Goal: Use online tool/utility

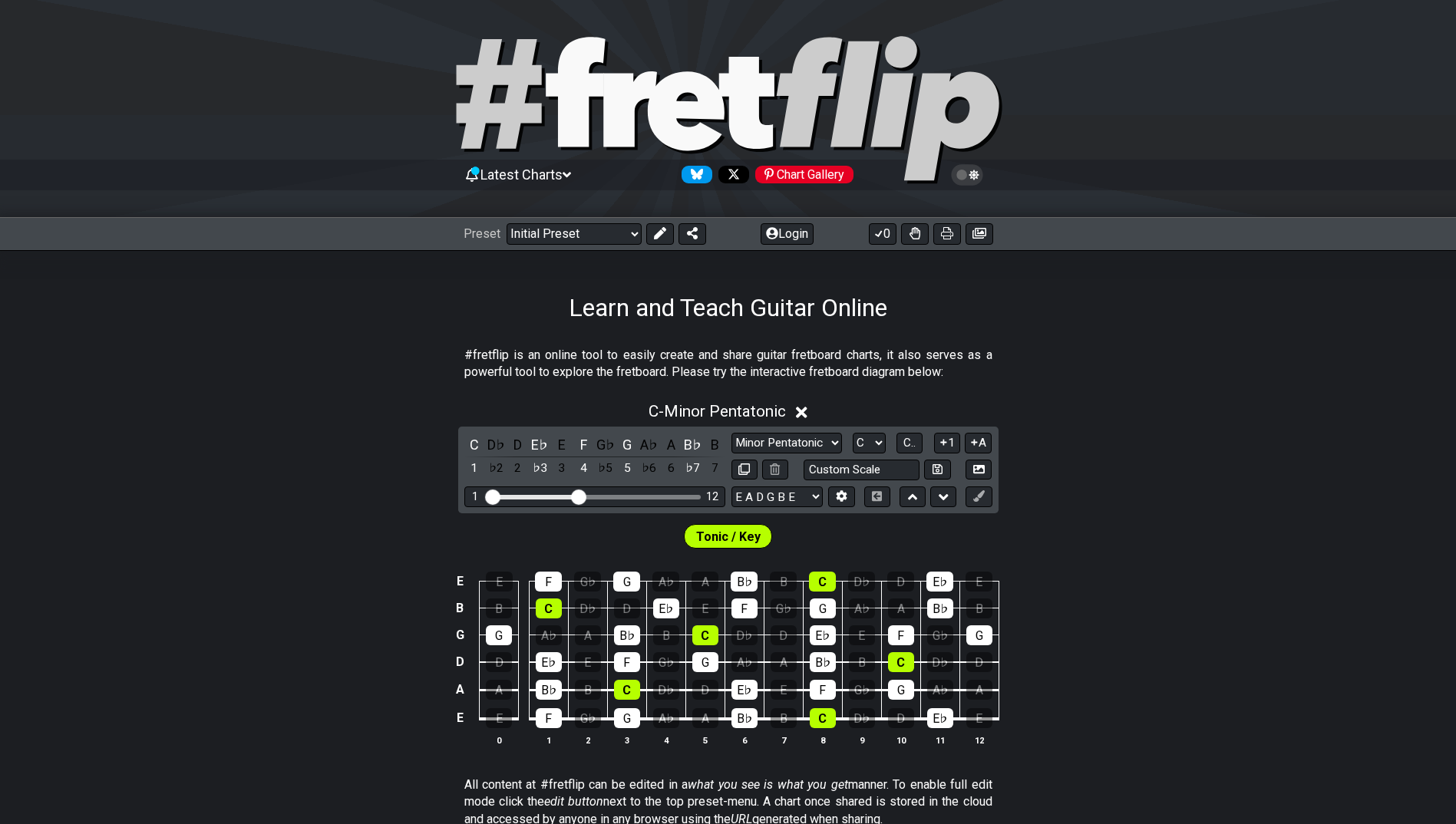
scroll to position [230, 0]
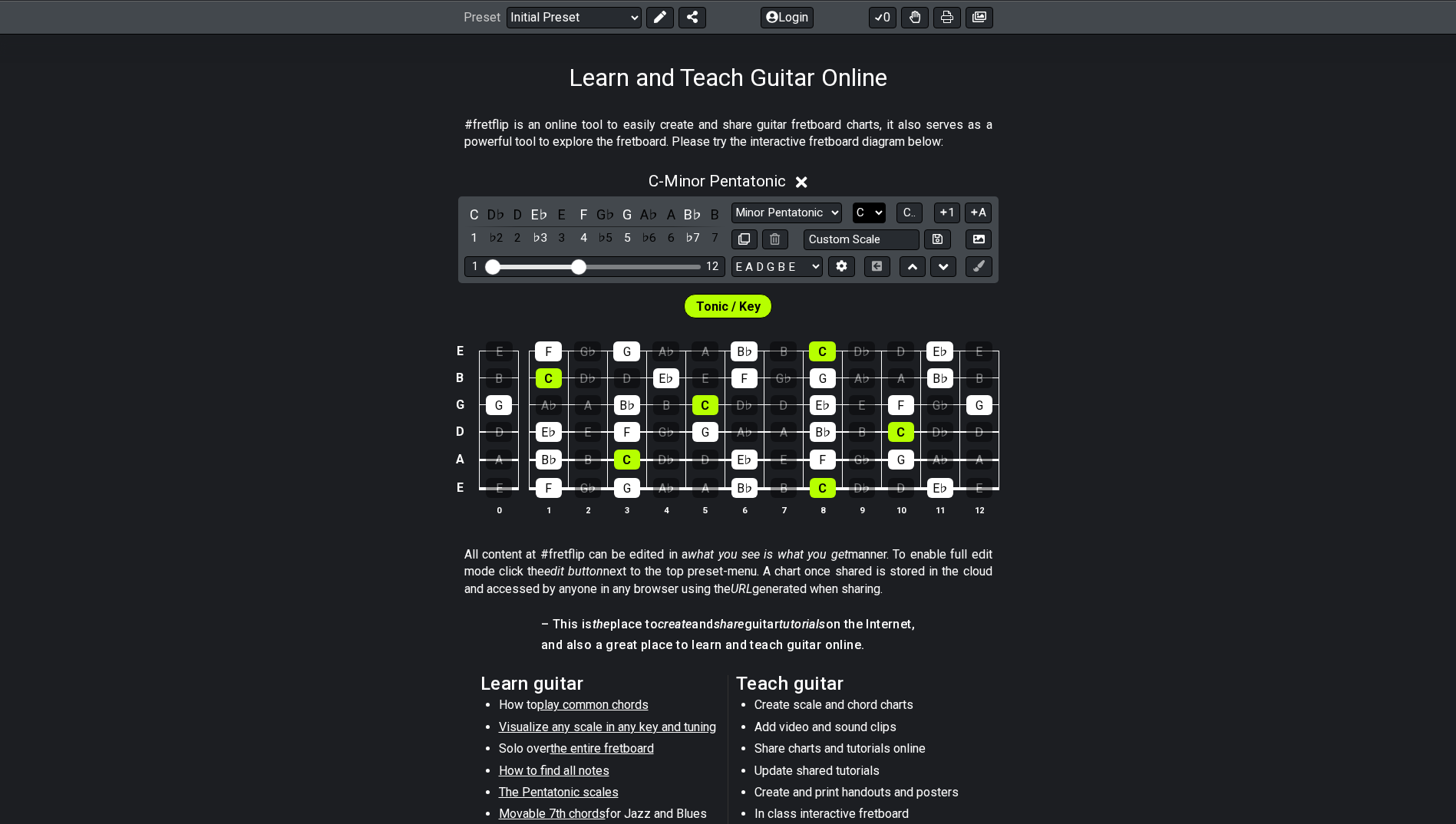
click at [879, 207] on select "A♭ A A♯ B♭ B C C♯ D♭ D D♯ E♭ E F F♯ G♭ G G♯" at bounding box center [869, 212] width 33 height 20
select select "A"
click at [853, 202] on select "A♭ A A♯ B♭ B C C♯ D♭ D D♯ E♭ E F F♯ G♭ G G♯" at bounding box center [869, 212] width 33 height 20
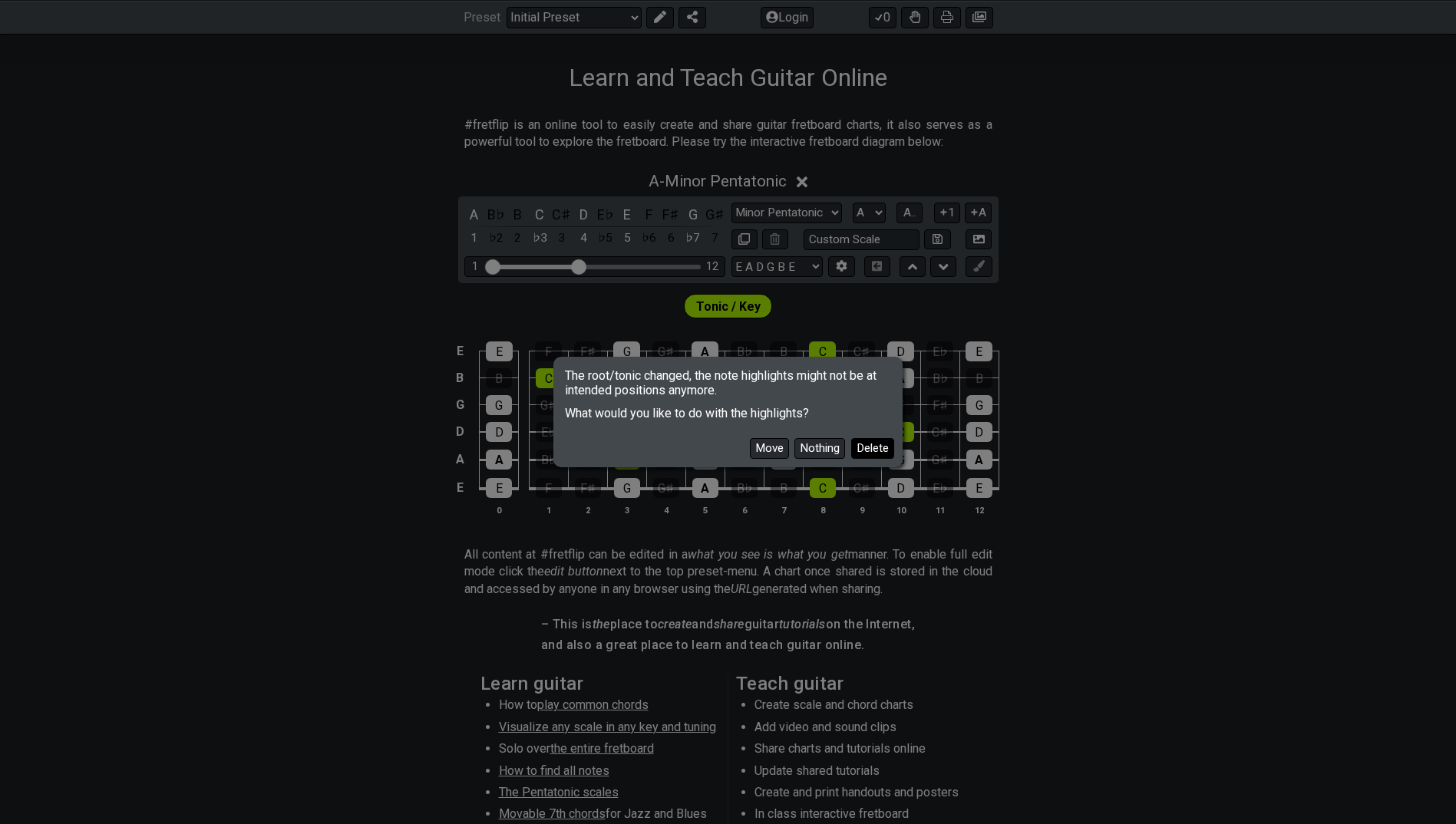
click at [870, 443] on button "Delete" at bounding box center [872, 448] width 43 height 20
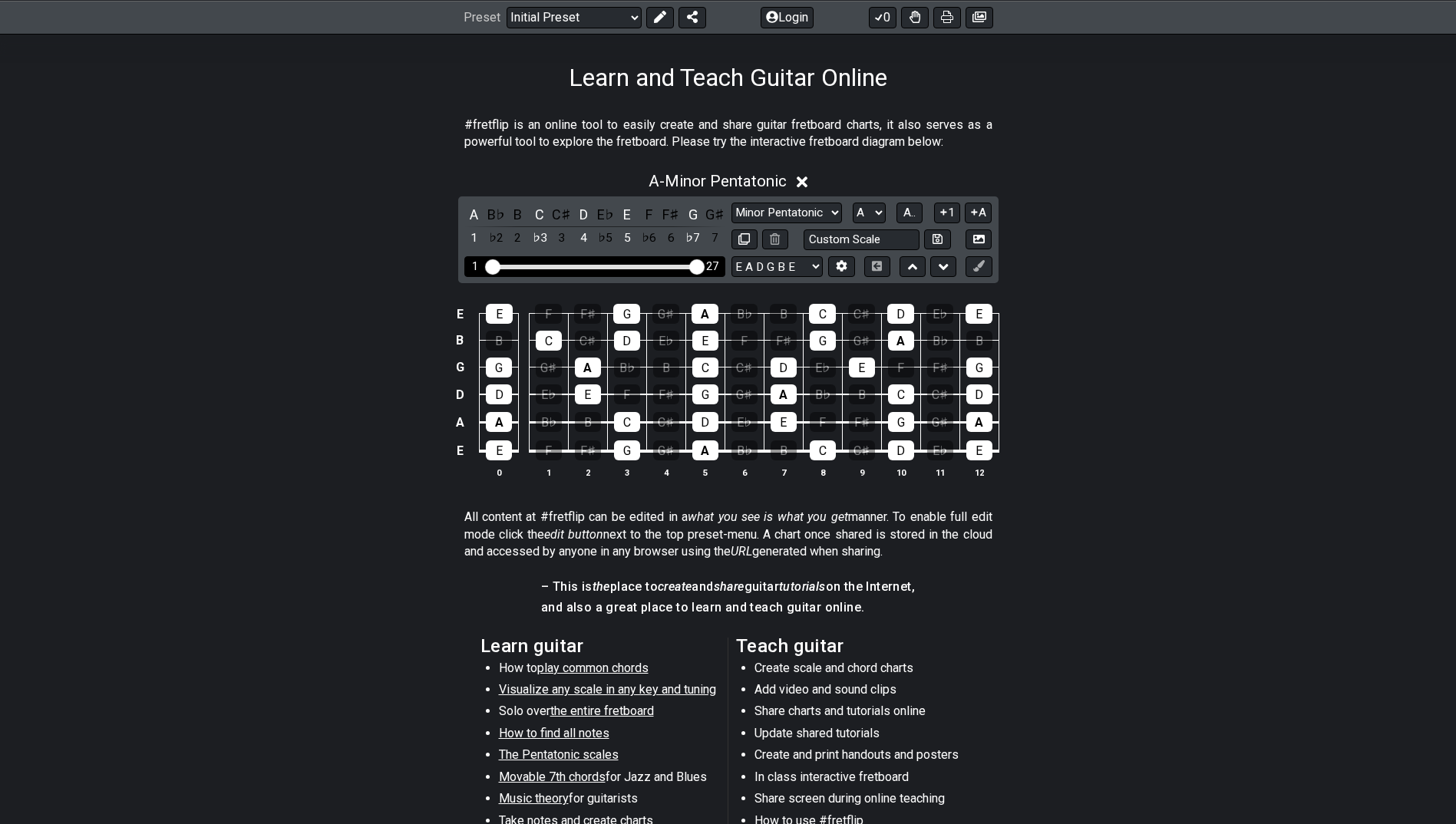
drag, startPoint x: 578, startPoint y: 265, endPoint x: 697, endPoint y: 284, distance: 120.5
click at [697, 265] on input "Visible fret range" at bounding box center [594, 265] width 218 height 0
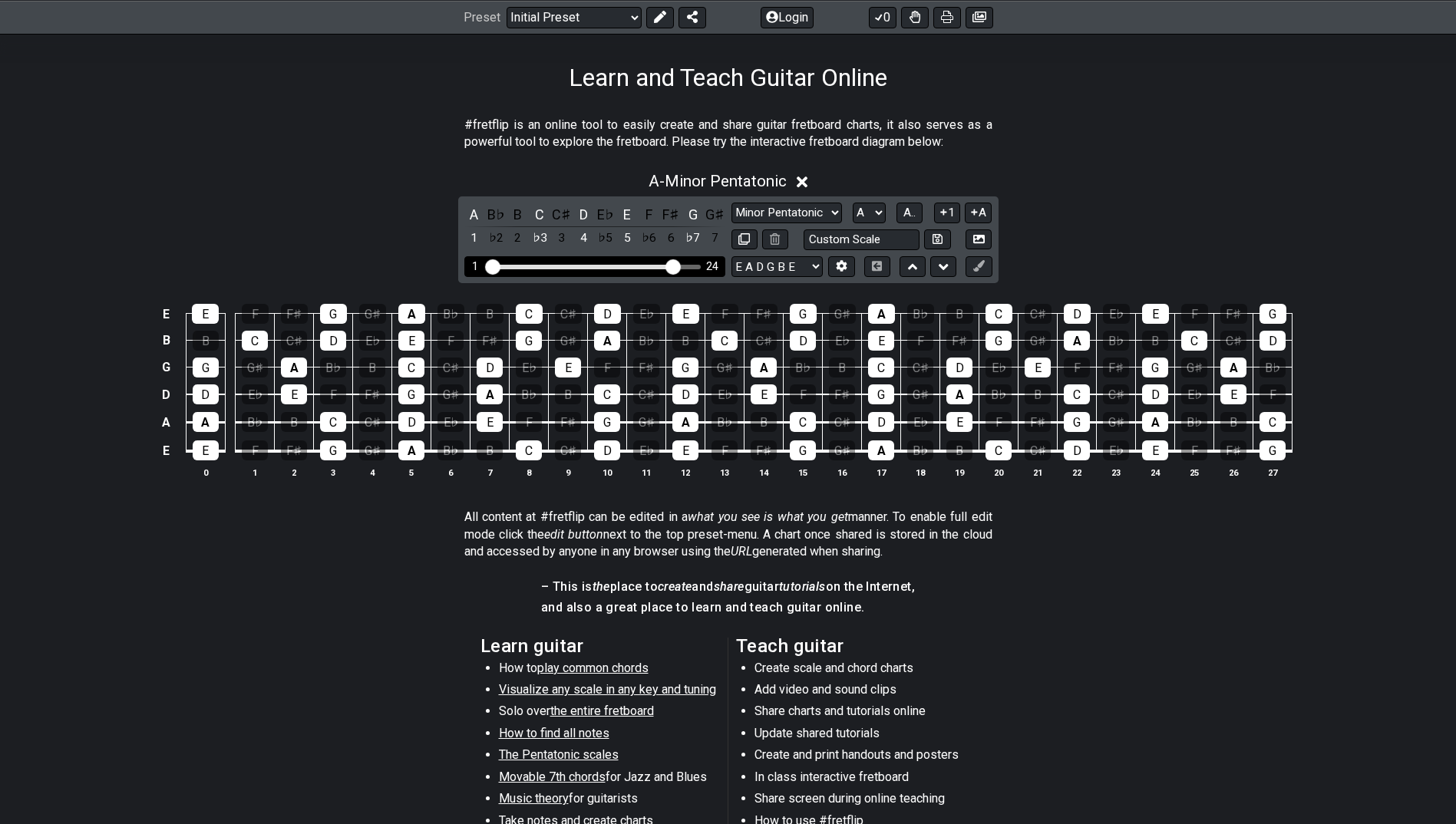
drag, startPoint x: 699, startPoint y: 268, endPoint x: 669, endPoint y: 273, distance: 30.4
click at [669, 265] on input "Visible fret range" at bounding box center [594, 265] width 218 height 0
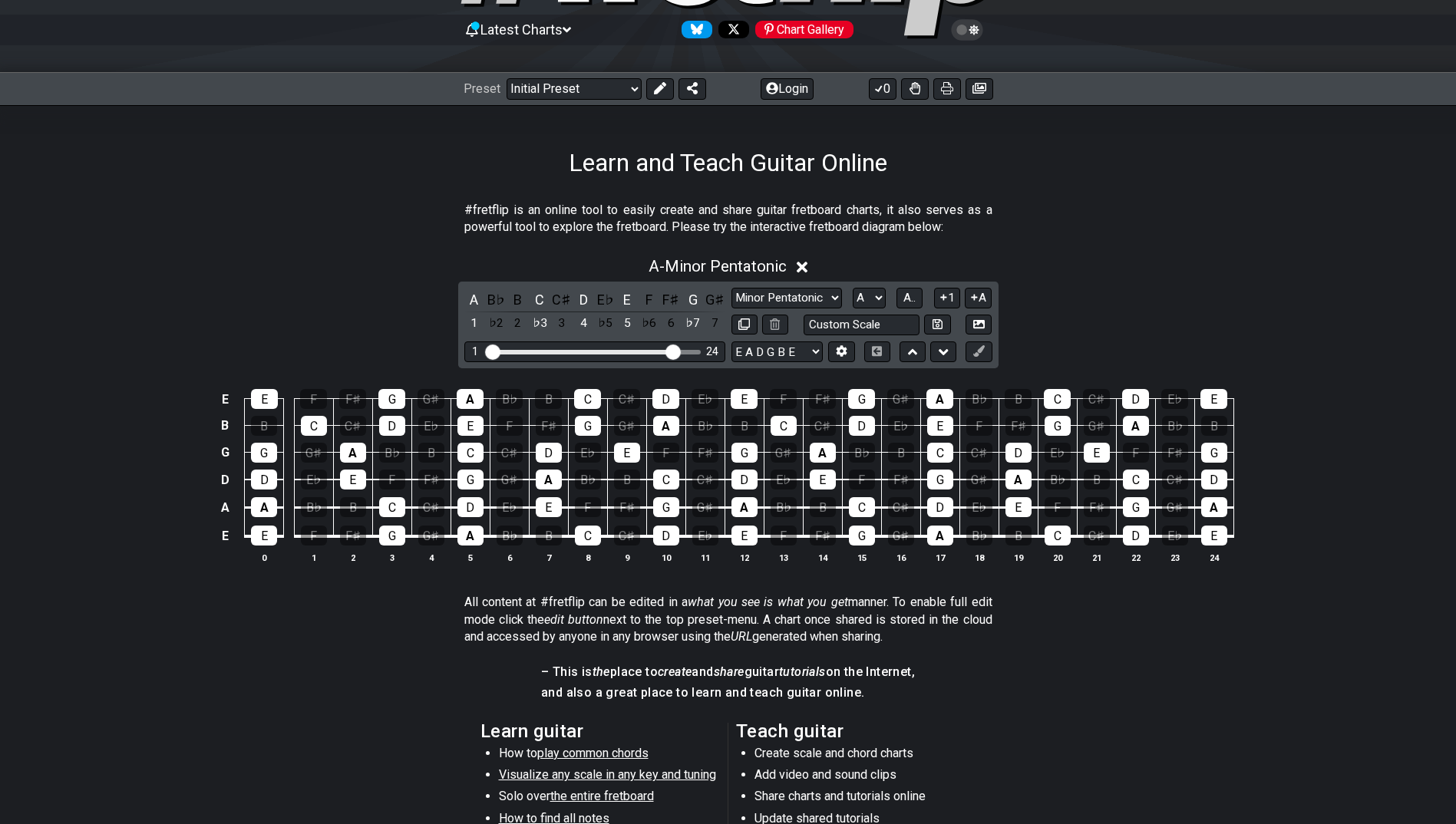
scroll to position [154, 0]
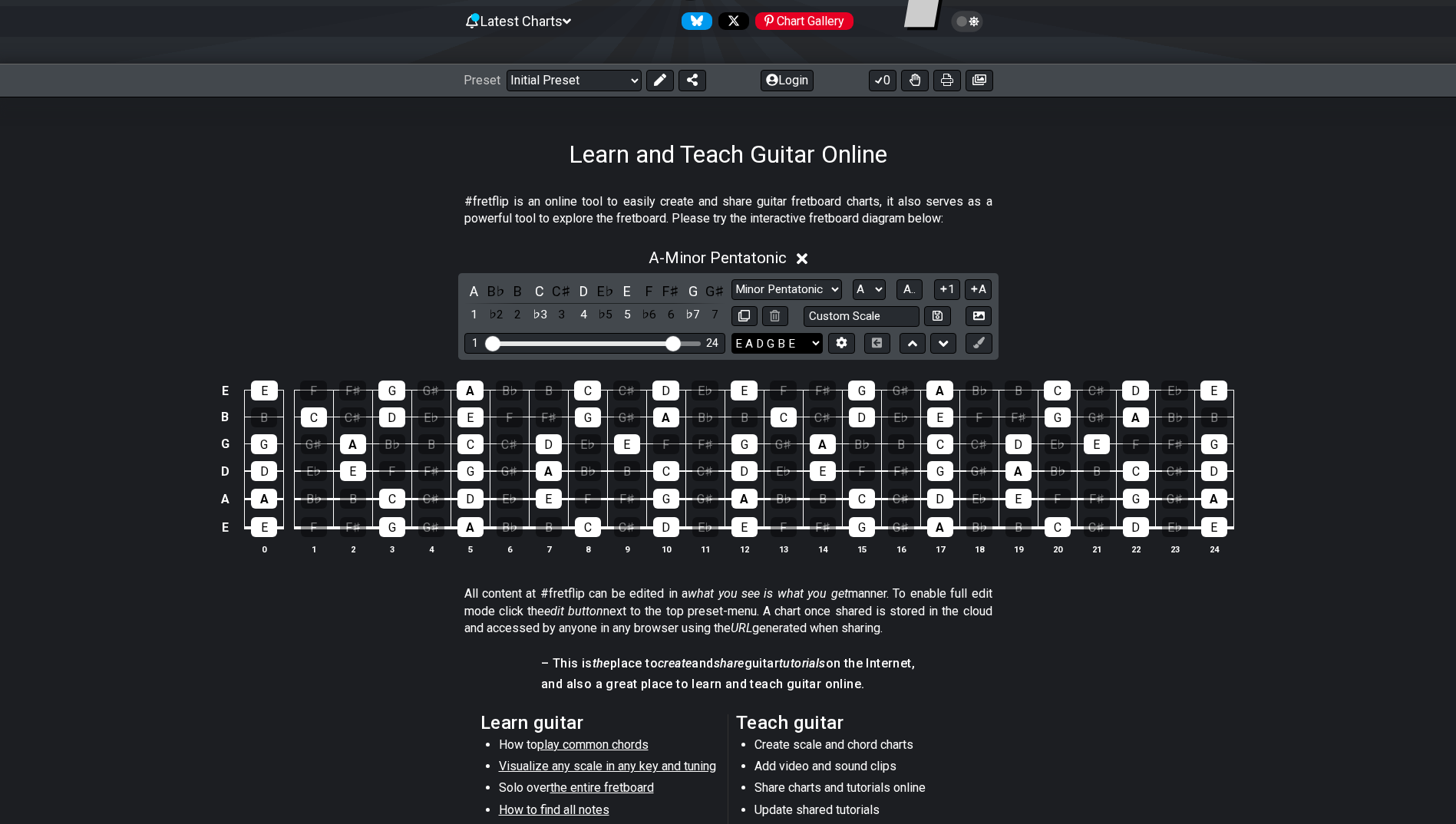
click at [813, 343] on select "E A D G B E E A D G B E E A D G B E B E A D F♯ B A D G C E A D A D G B E E♭ A♭ …" at bounding box center [776, 343] width 91 height 20
click at [731, 333] on select "E A D G B E E A D G B E E A D G B E B E A D F♯ B A D G C E A D A D G B E E♭ A♭ …" at bounding box center [776, 343] width 91 height 20
click at [841, 337] on icon at bounding box center [841, 342] width 12 height 12
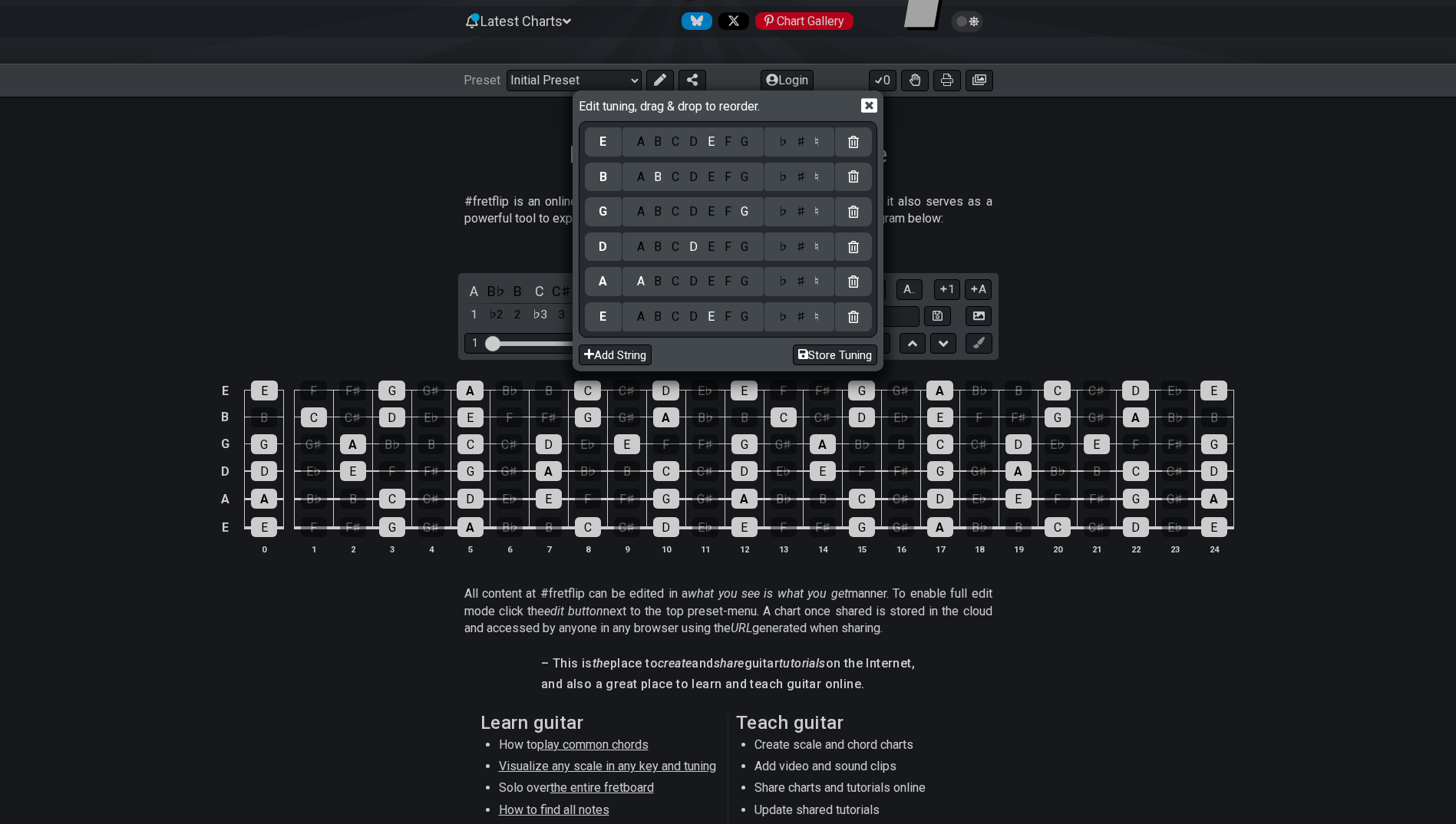
click at [871, 105] on icon at bounding box center [870, 106] width 16 height 16
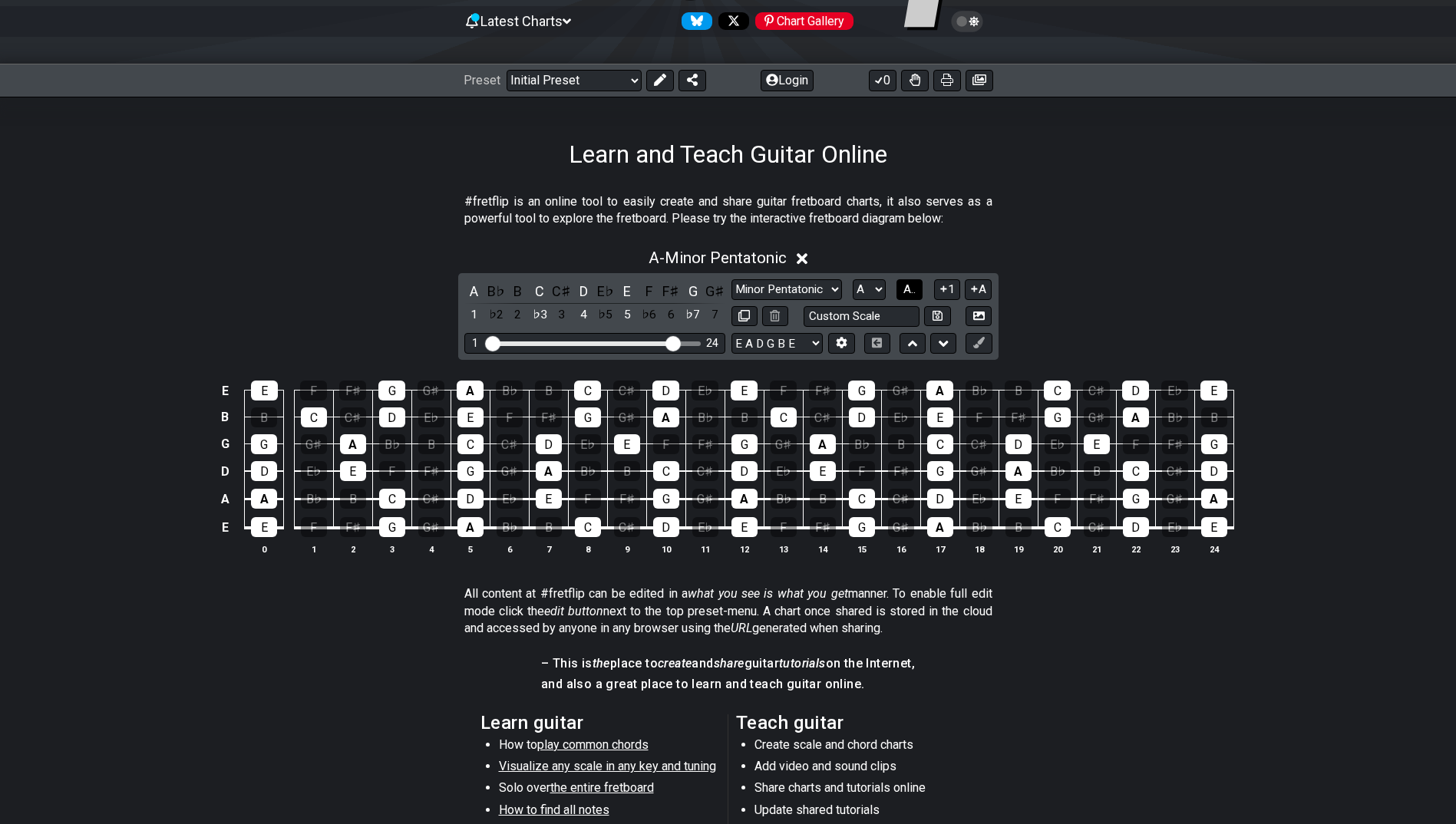
click at [910, 285] on span "A.." at bounding box center [910, 289] width 12 height 14
click at [910, 282] on span "1..7" at bounding box center [910, 289] width 19 height 14
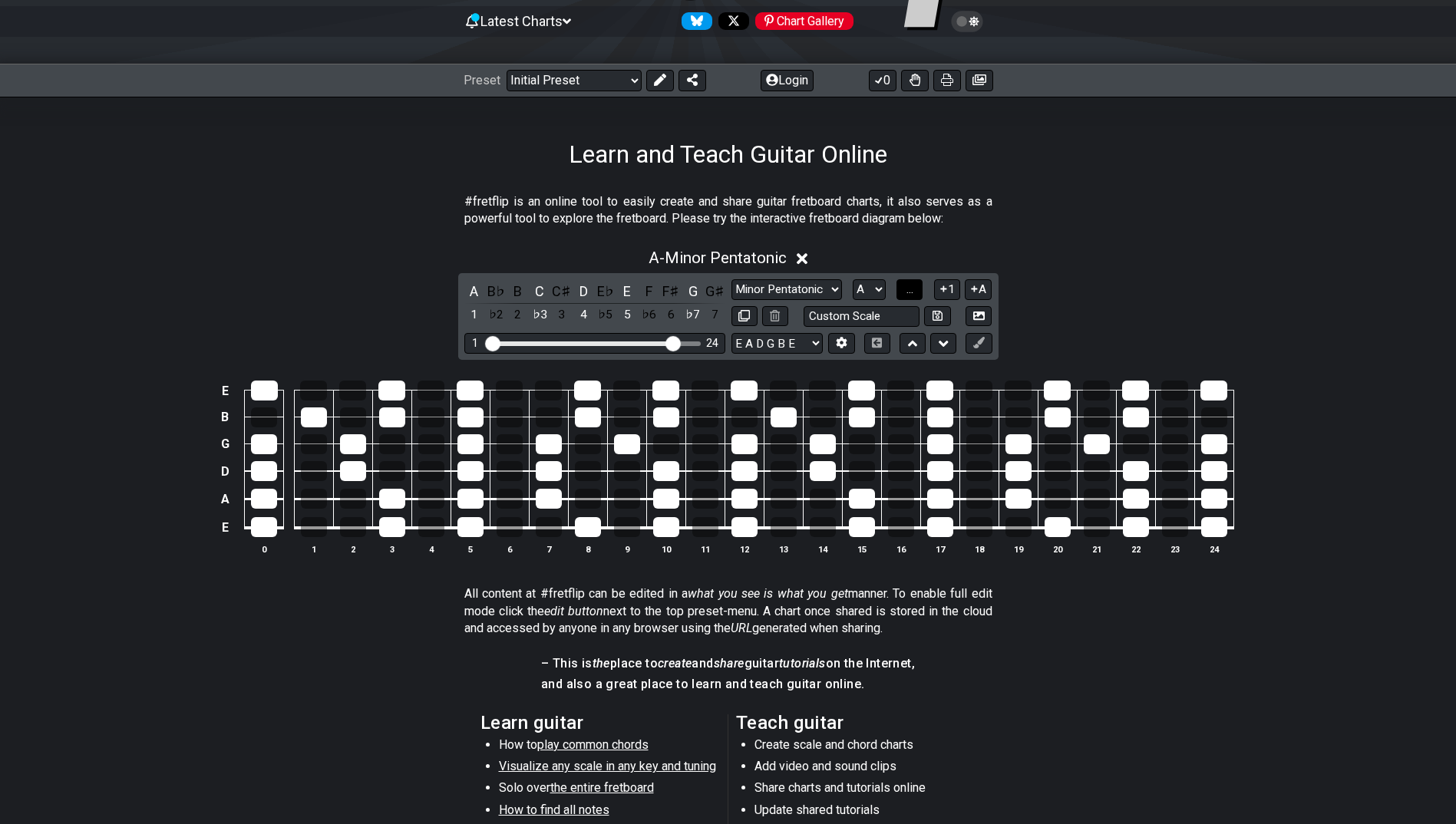
click at [907, 284] on span "..." at bounding box center [911, 289] width 7 height 14
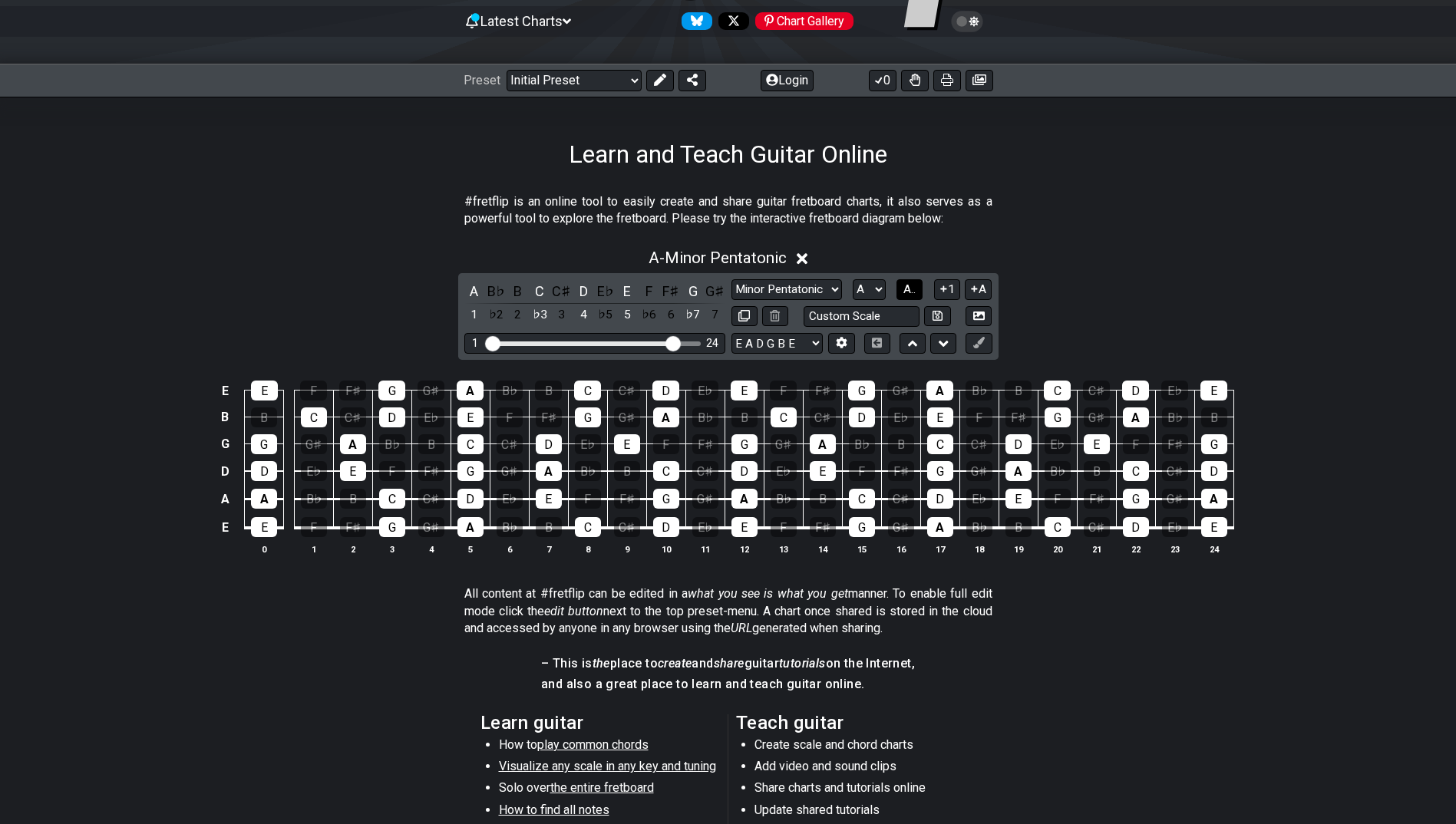
click at [907, 284] on span "A.." at bounding box center [910, 289] width 12 height 14
click at [907, 284] on span "1..7" at bounding box center [910, 289] width 19 height 14
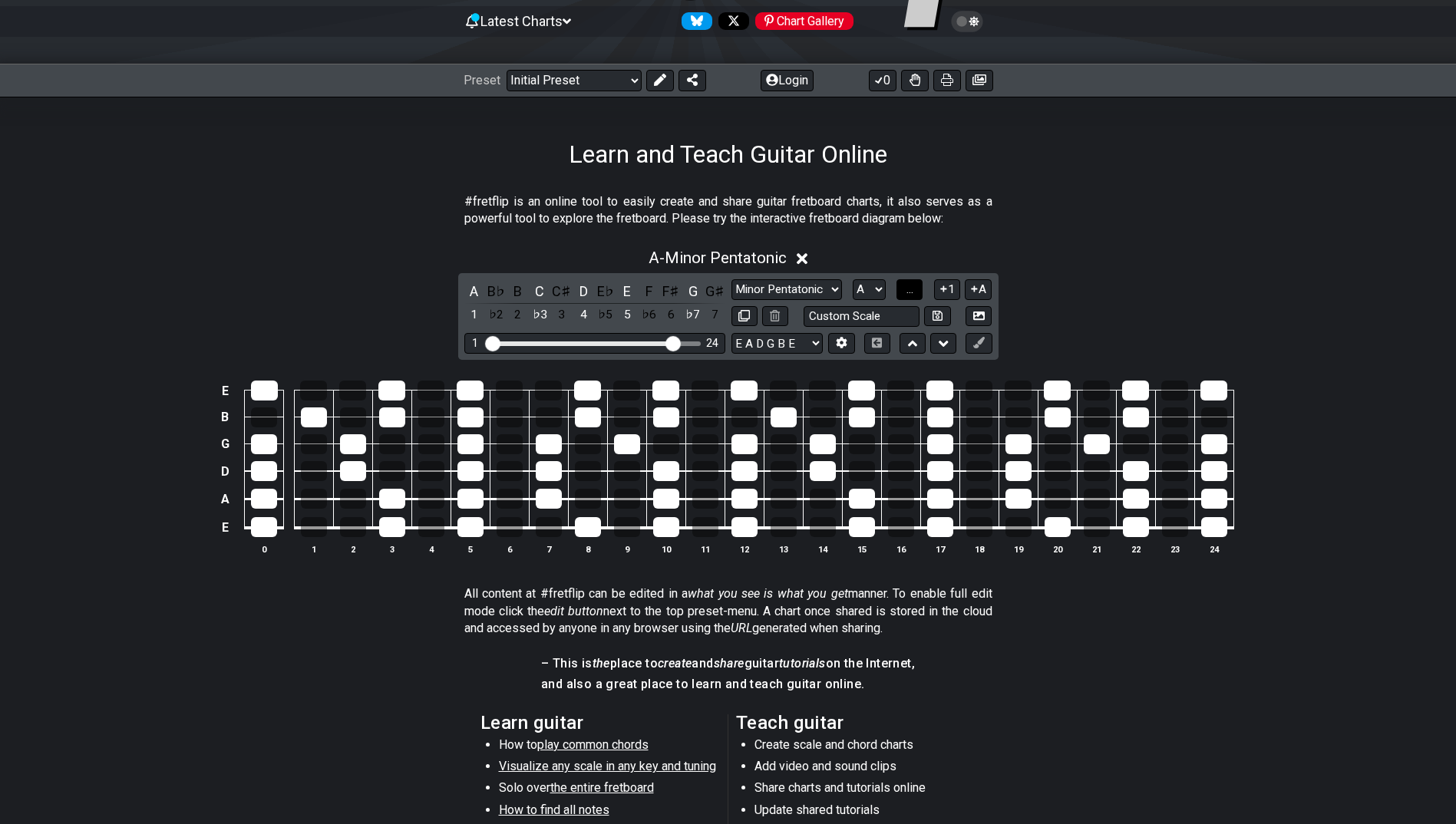
click at [907, 284] on span "..." at bounding box center [911, 289] width 7 height 14
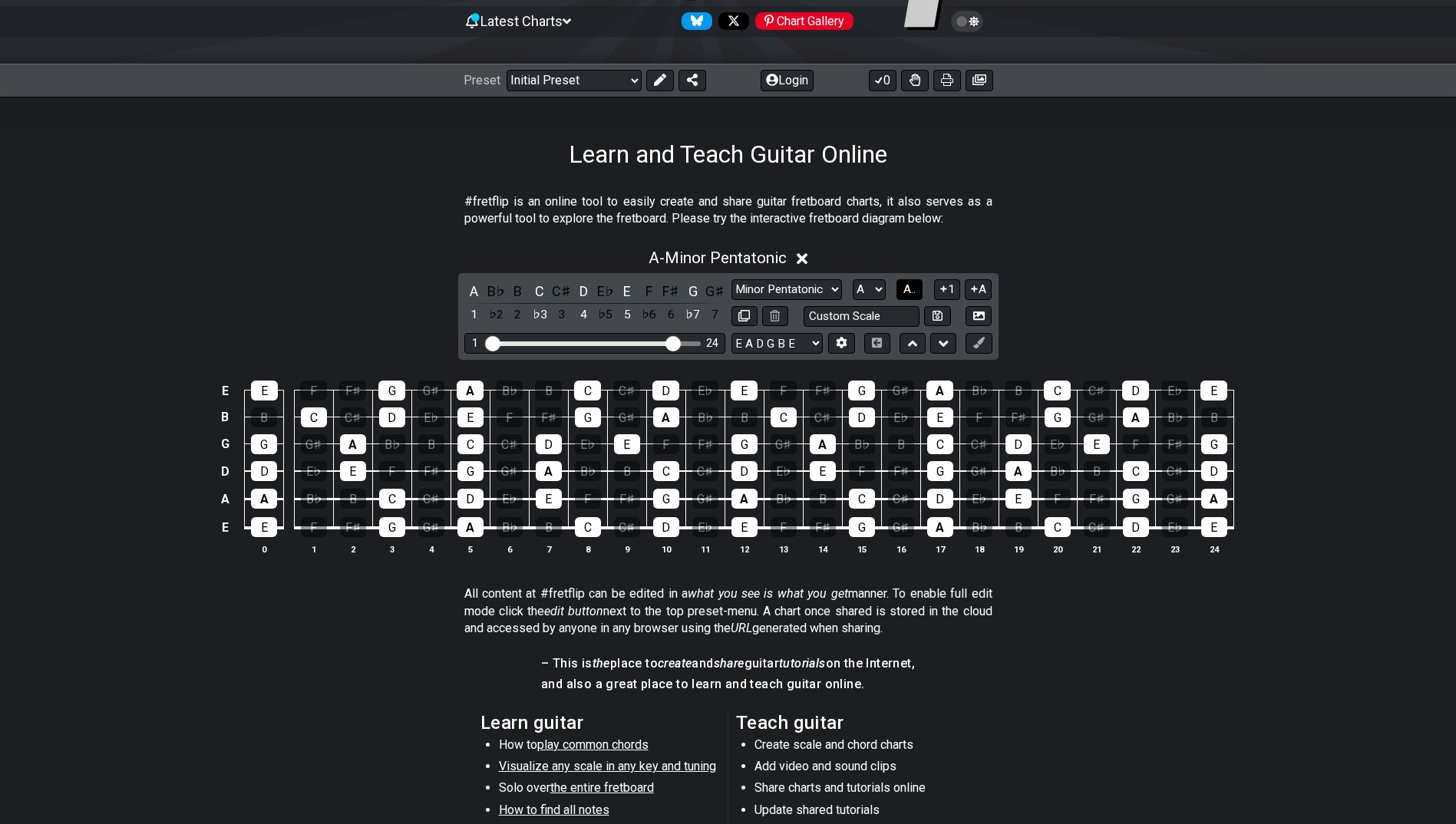
click at [907, 284] on span "A.." at bounding box center [910, 289] width 12 height 14
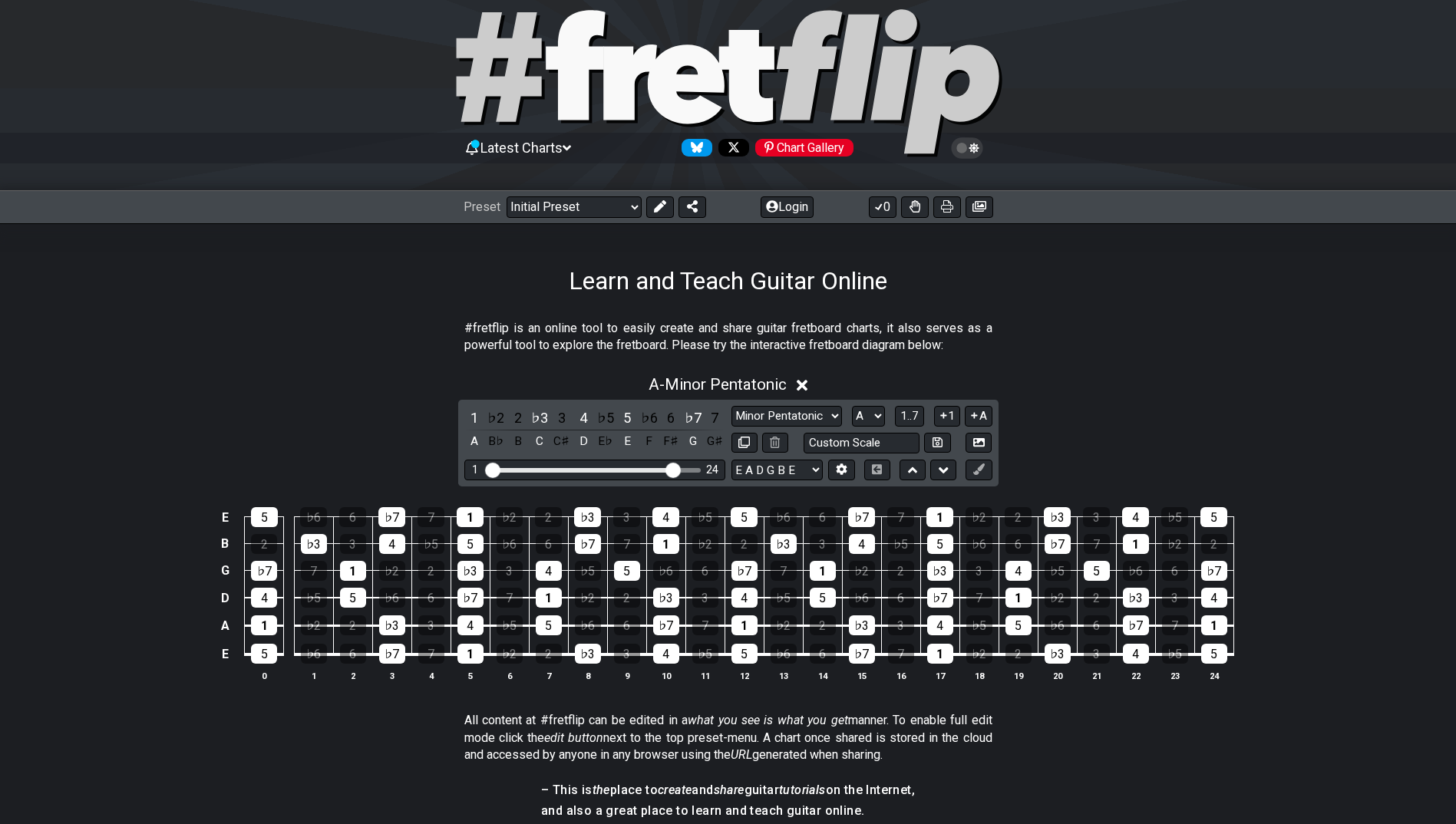
scroll to position [0, 0]
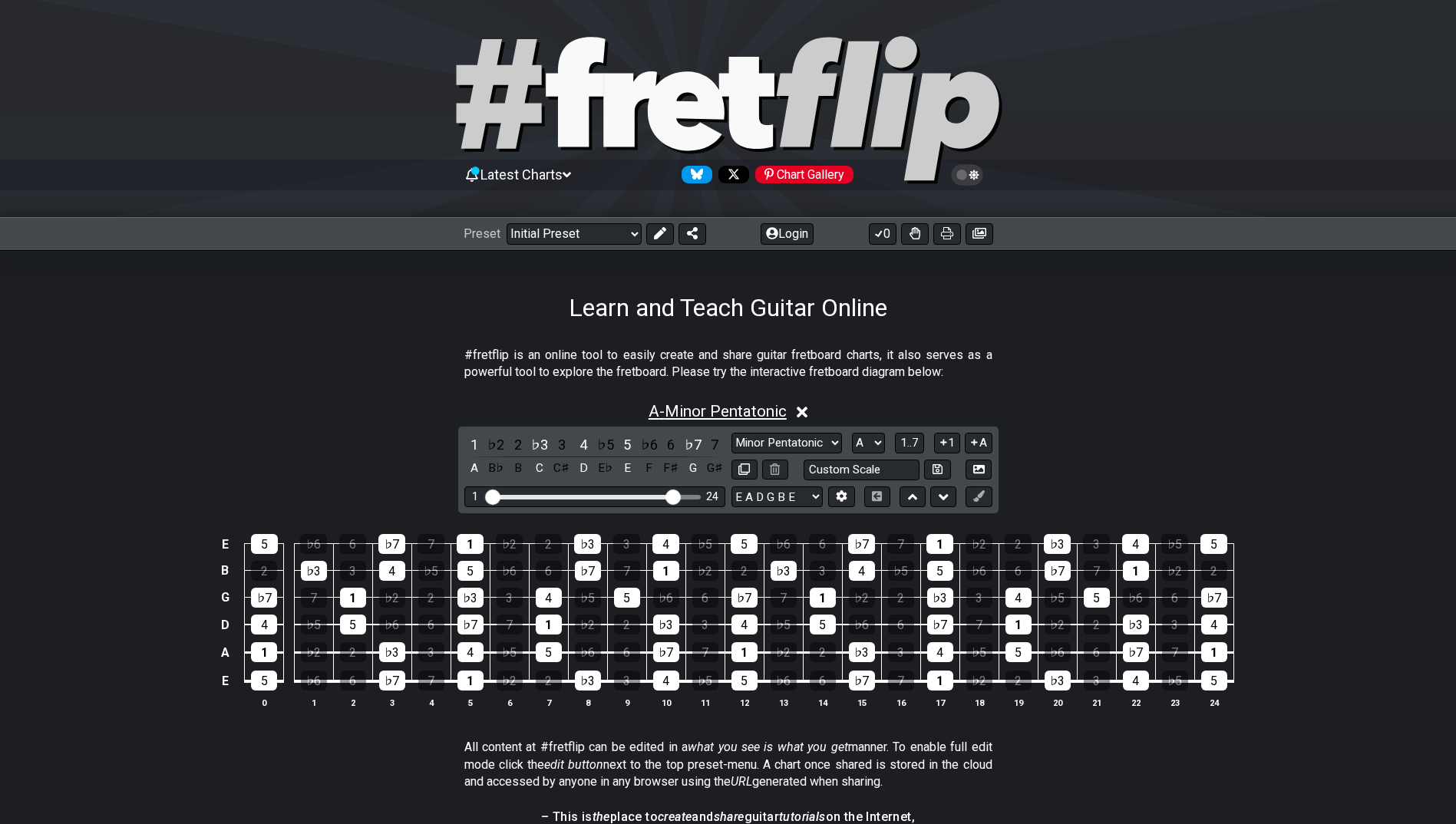
click at [696, 404] on span "A - Minor Pentatonic" at bounding box center [718, 411] width 139 height 19
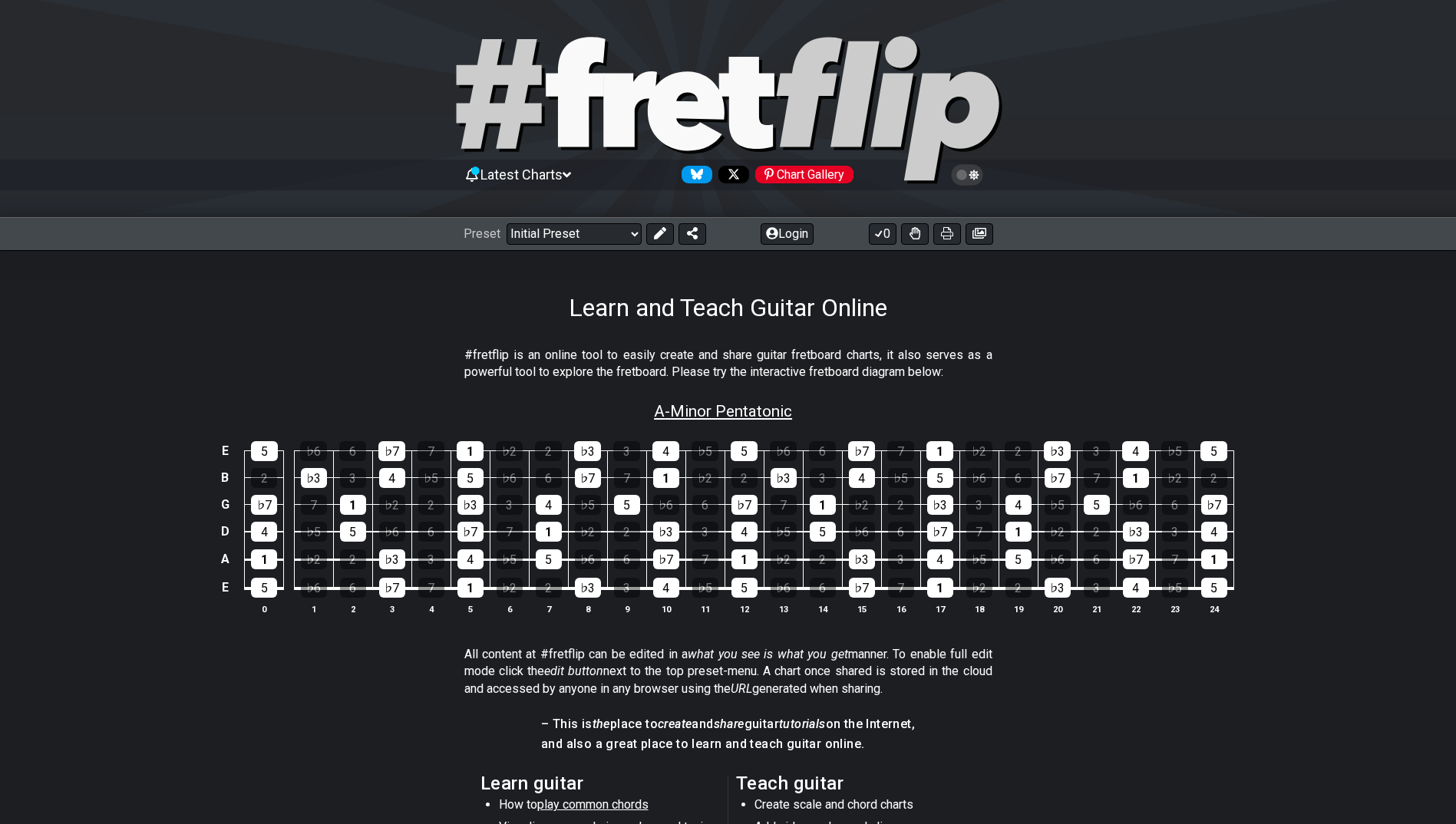
click at [748, 409] on span "A - Minor Pentatonic" at bounding box center [723, 411] width 139 height 19
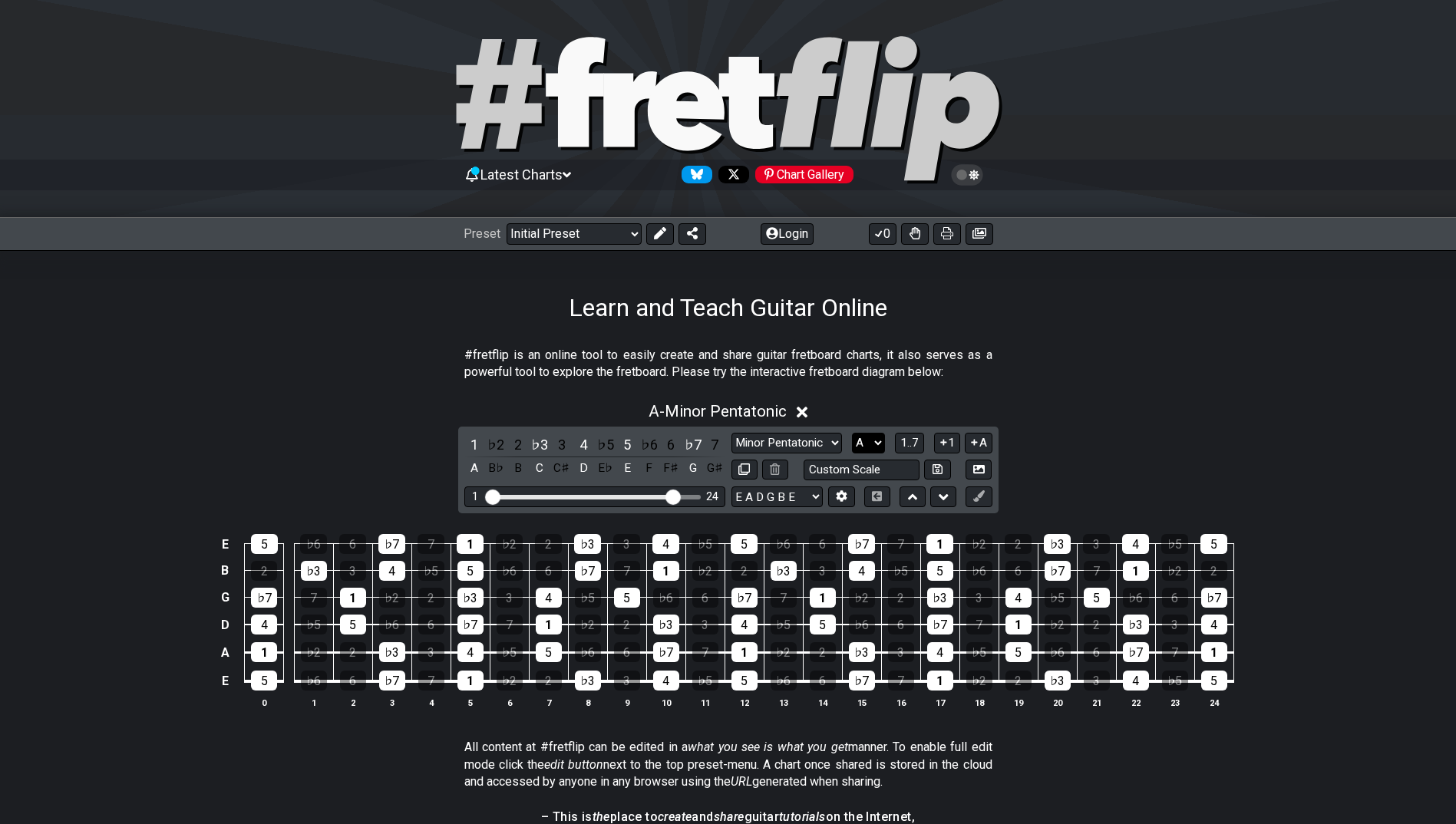
click at [869, 438] on select "A♭ A A♯ B♭ B C C♯ D♭ D D♯ E♭ E F F♯ G♭ G G♯" at bounding box center [868, 442] width 33 height 20
select select "B"
click at [852, 432] on select "A♭ A A♯ B♭ B C C♯ D♭ D D♯ E♭ E F F♯ G♭ G G♯" at bounding box center [868, 442] width 33 height 20
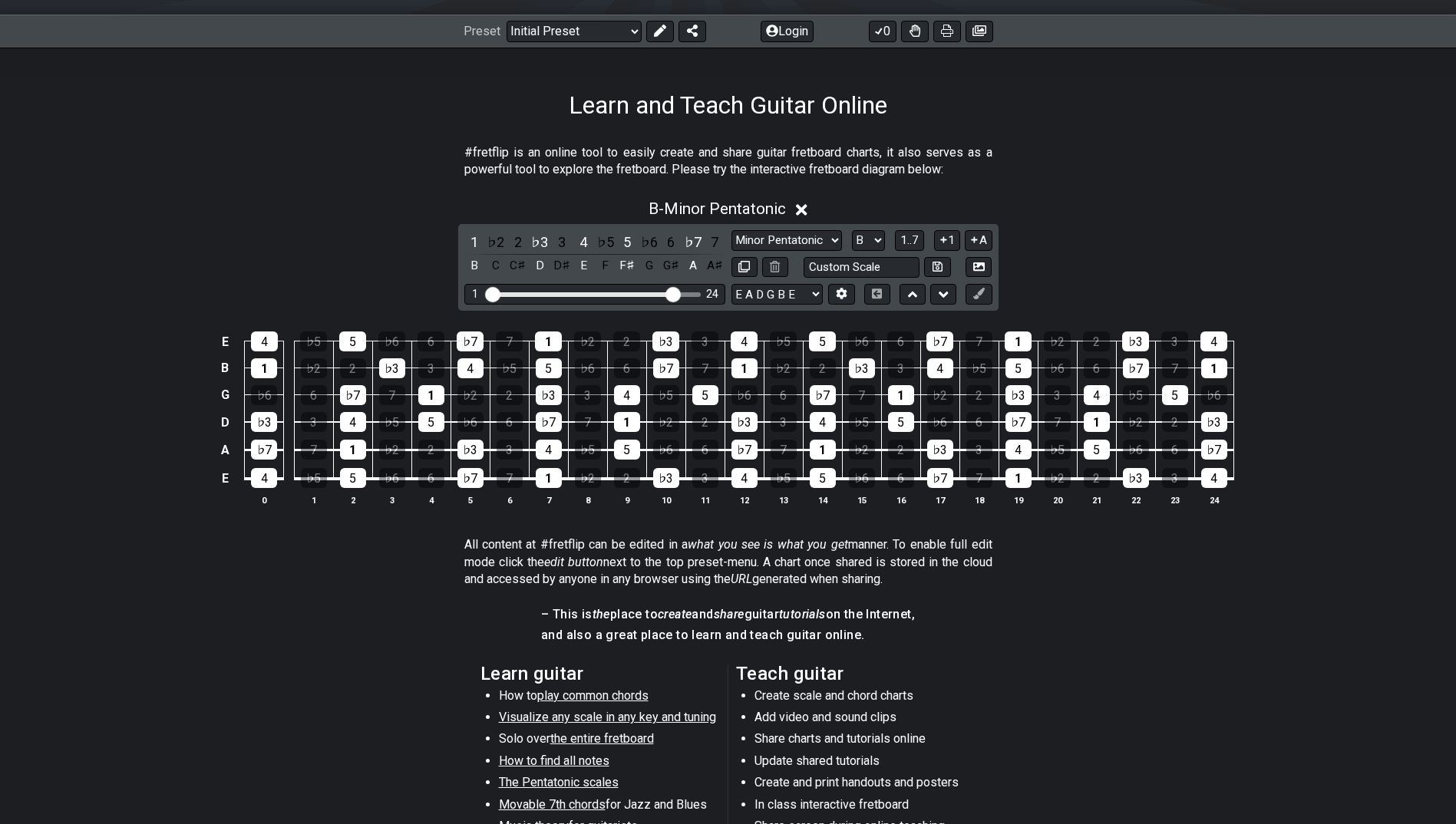
scroll to position [230, 0]
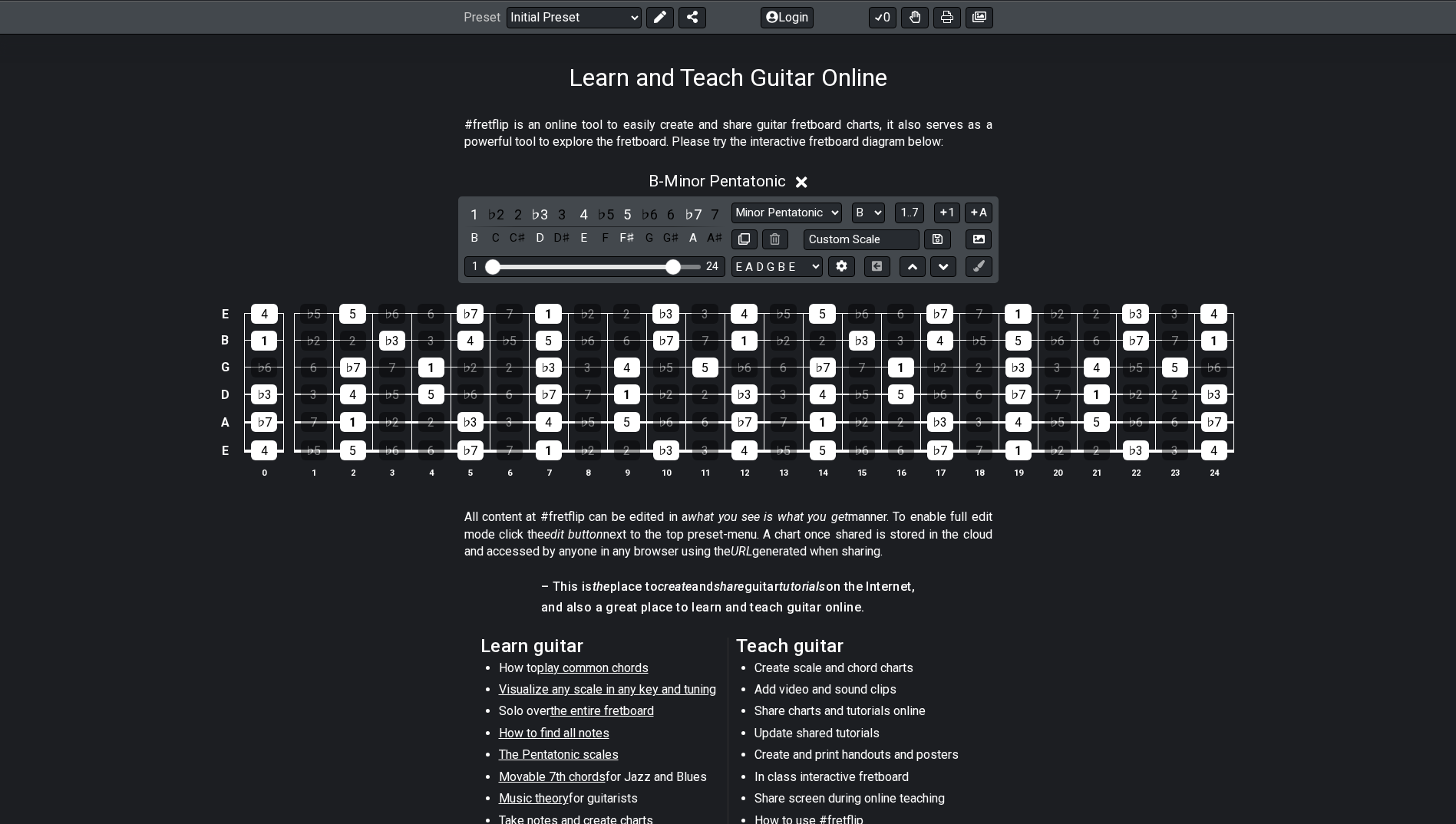
drag, startPoint x: 1312, startPoint y: 487, endPoint x: 342, endPoint y: 519, distance: 970.5
click at [387, 512] on div "#fretflip is an online tool to easily create and share guitar fretboard charts,…" at bounding box center [728, 533] width 1456 height 881
drag, startPoint x: 515, startPoint y: 364, endPoint x: 242, endPoint y: 379, distance: 273.4
click at [242, 379] on tbody "E 4 ♭5 5 ♭6 6 ♭7 7 1 ♭2 2 ♭3 3 4 ♭5 5 ♭6 6 ♭7 7 1 ♭2 2 ♭3 3 4 B 1 ♭2 2 ♭3 3 4 ♭…" at bounding box center [725, 376] width 1018 height 180
drag, startPoint x: 849, startPoint y: 372, endPoint x: 1296, endPoint y: 685, distance: 545.7
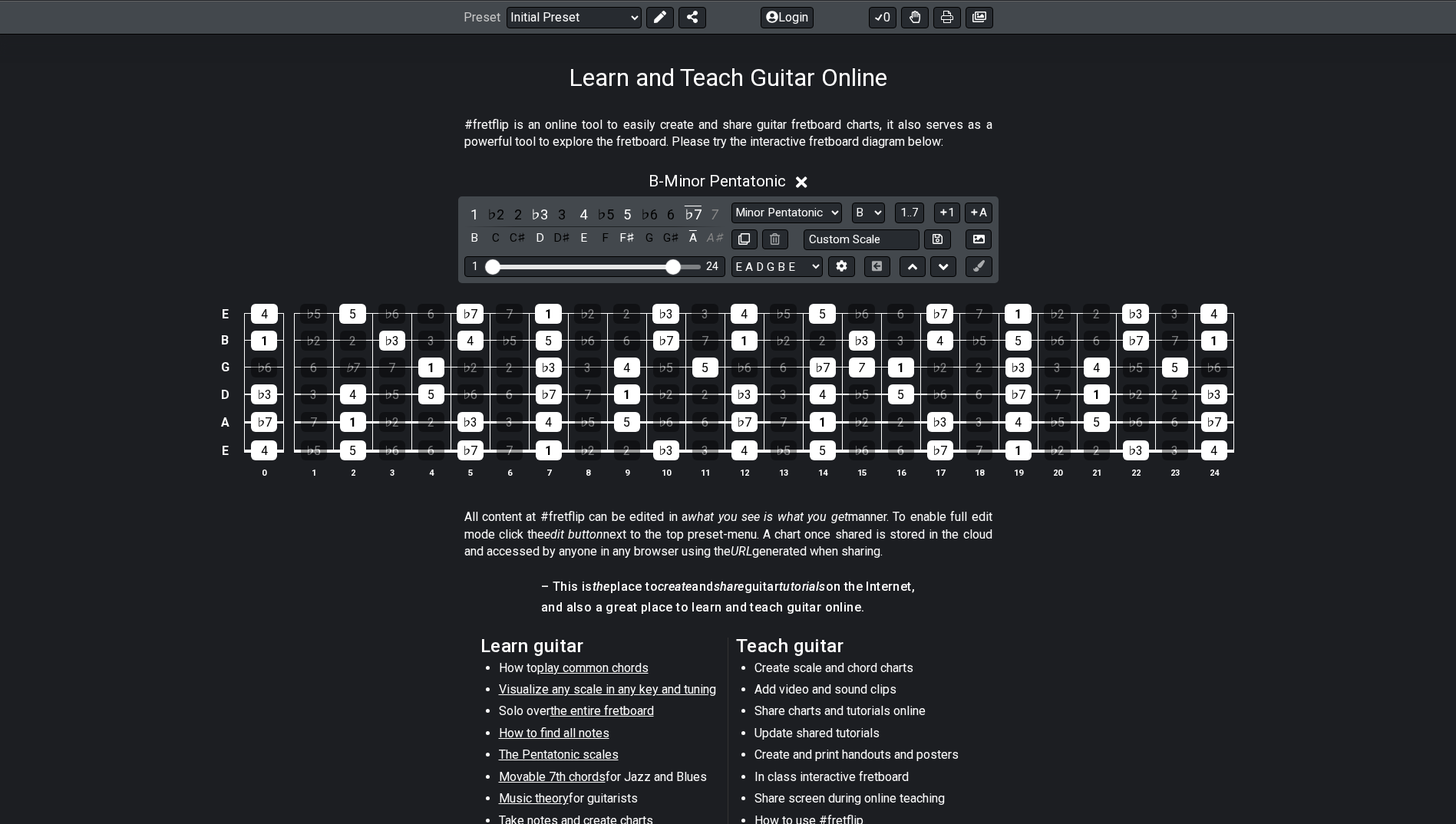
click at [1296, 685] on section "Learn guitar How to play common chords Visualize any scale in any key and tunin…" at bounding box center [728, 750] width 1456 height 238
click at [878, 234] on input "text" at bounding box center [862, 239] width 116 height 20
type input "Custom Scale"
click at [908, 202] on button "1..7" at bounding box center [910, 212] width 29 height 20
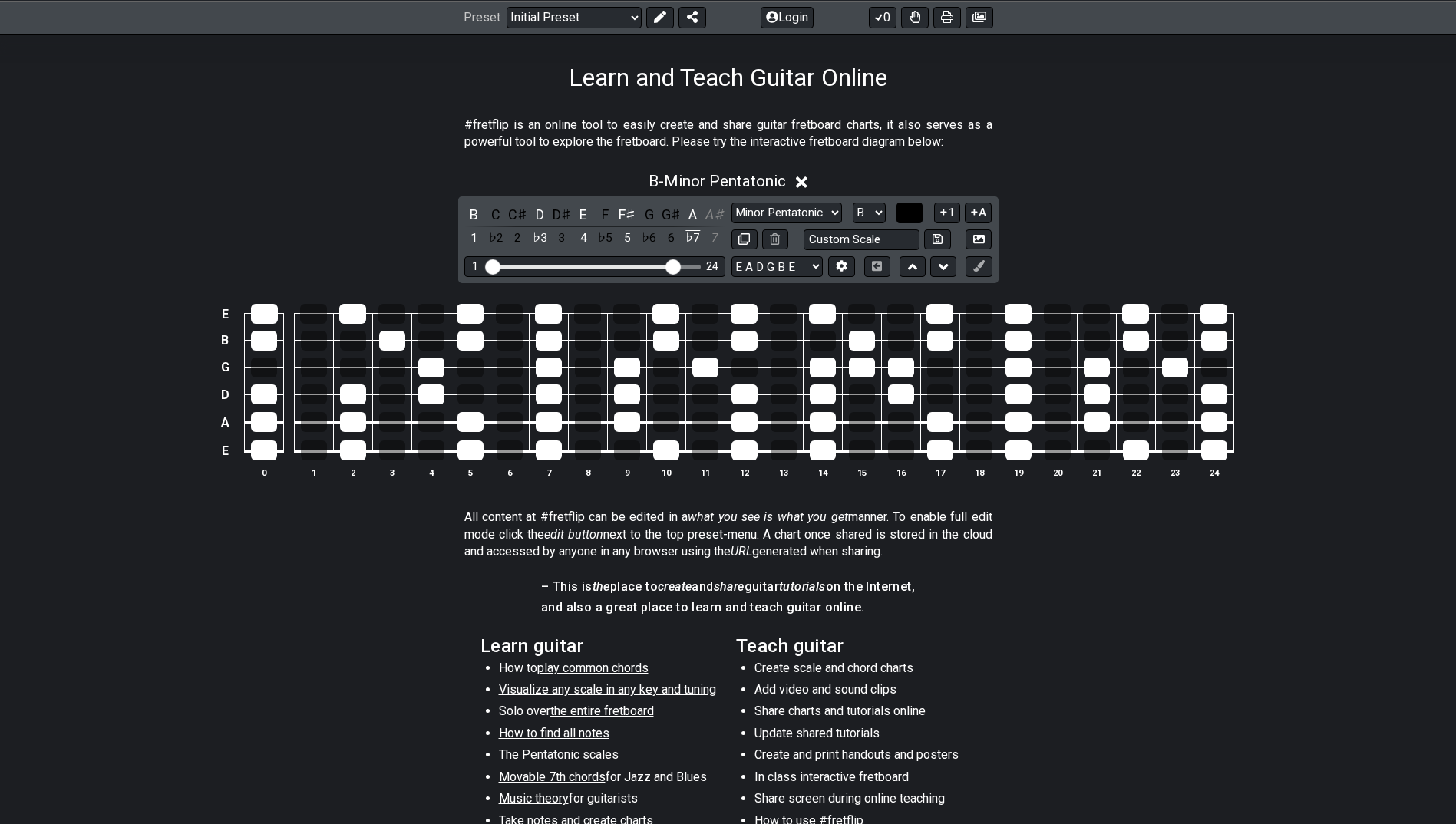
click at [907, 206] on span "..." at bounding box center [911, 213] width 7 height 14
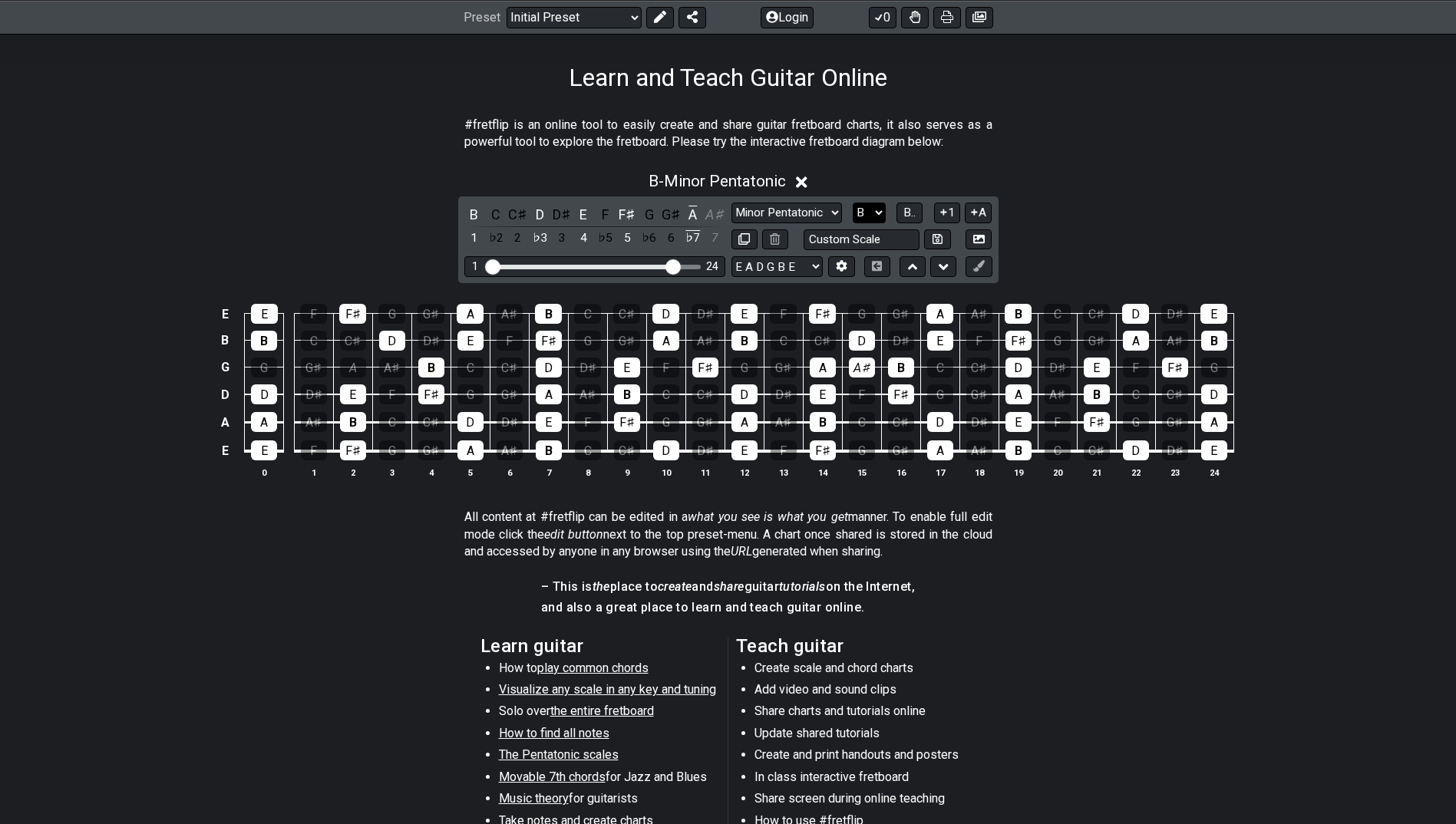
click at [878, 206] on select "A♭ A A♯ B♭ B C C♯ D♭ D D♯ E♭ E F F♯ G♭ G G♯" at bounding box center [869, 212] width 33 height 20
click at [908, 206] on span "B.." at bounding box center [910, 213] width 12 height 14
click at [908, 206] on span "1..7" at bounding box center [910, 213] width 19 height 14
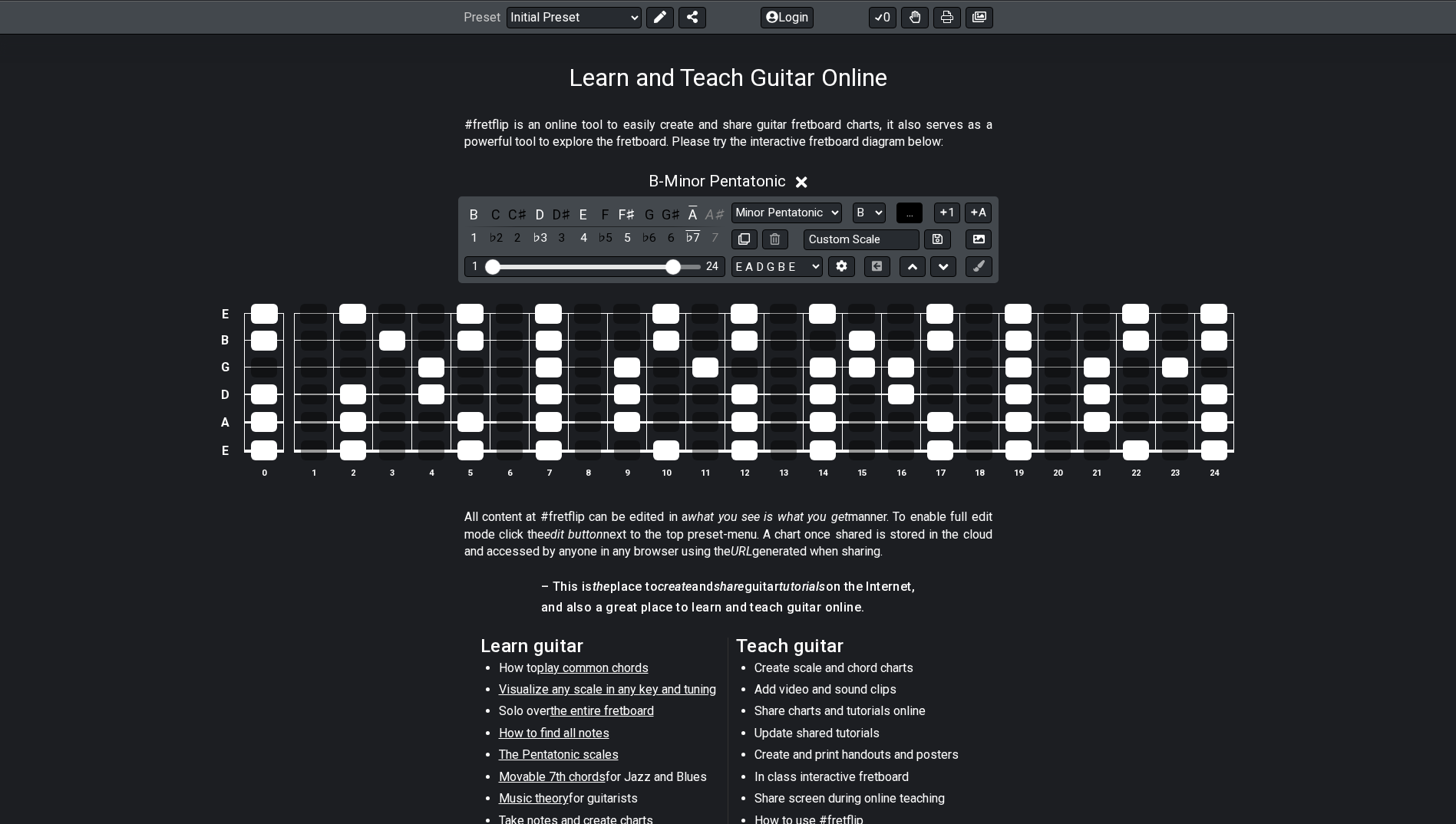
click at [908, 206] on span "..." at bounding box center [911, 213] width 7 height 14
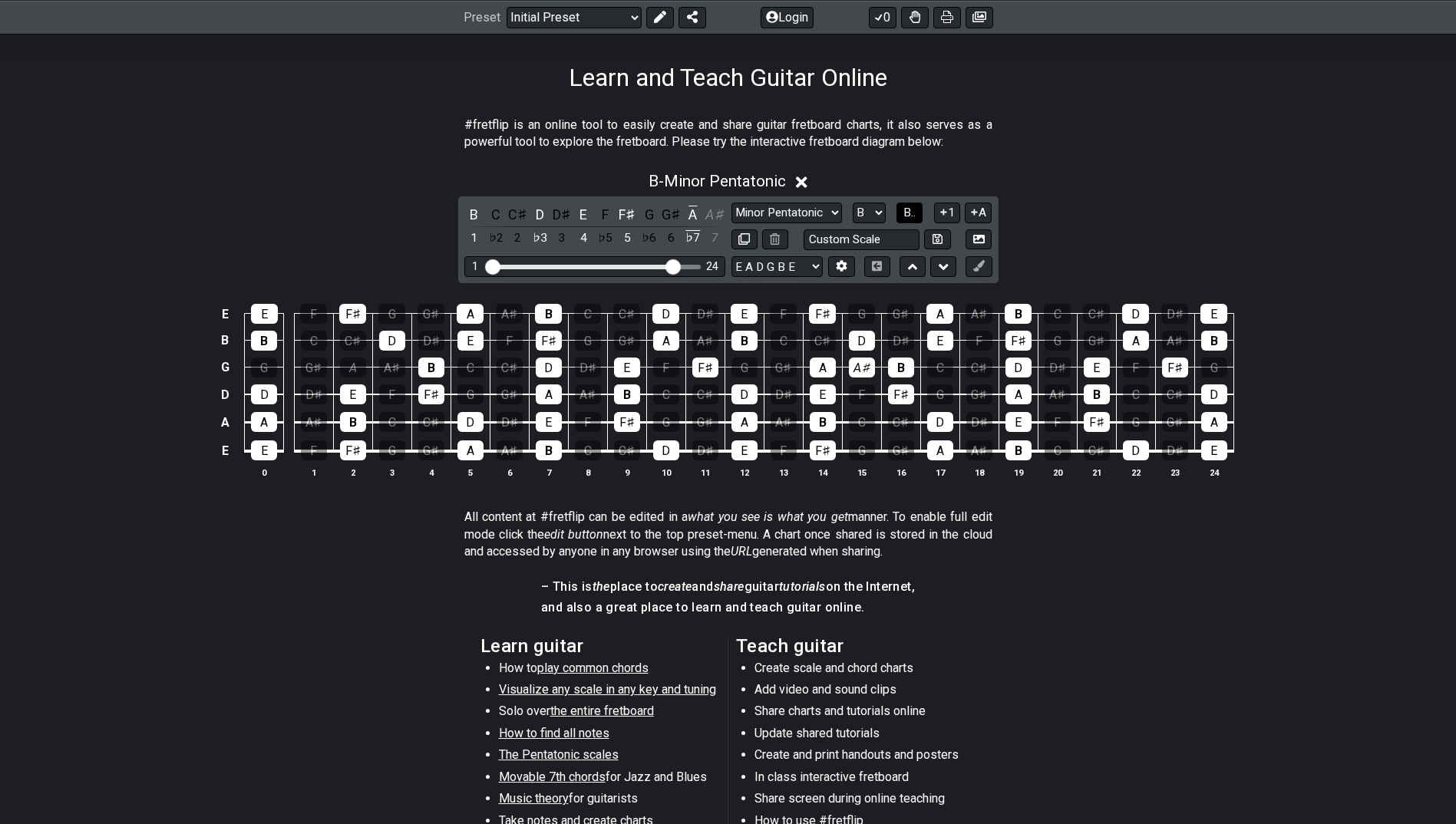
click at [903, 209] on span "B.." at bounding box center [910, 213] width 12 height 14
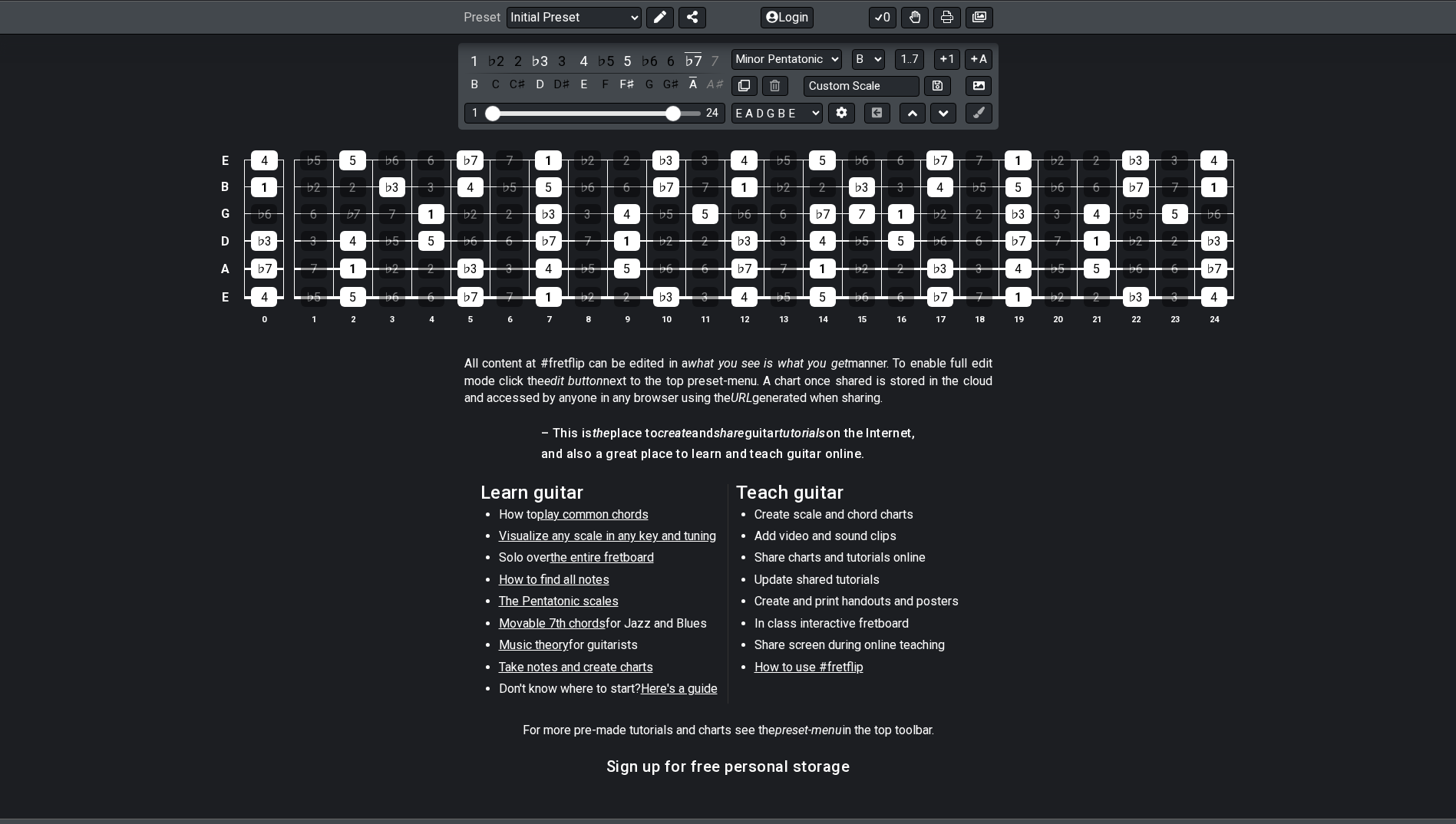
scroll to position [0, 0]
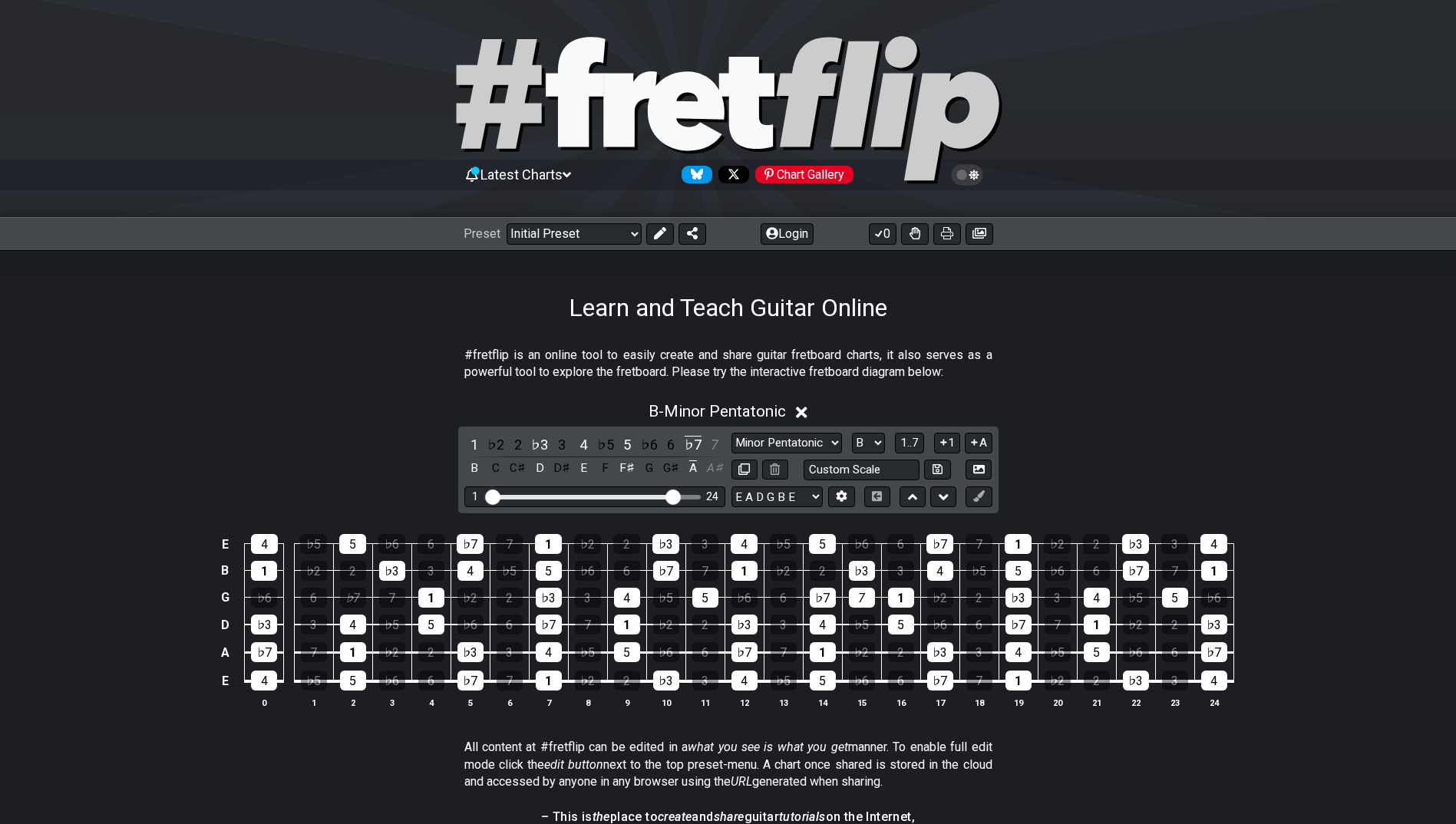
click at [539, 169] on span "Latest Charts" at bounding box center [521, 175] width 82 height 16
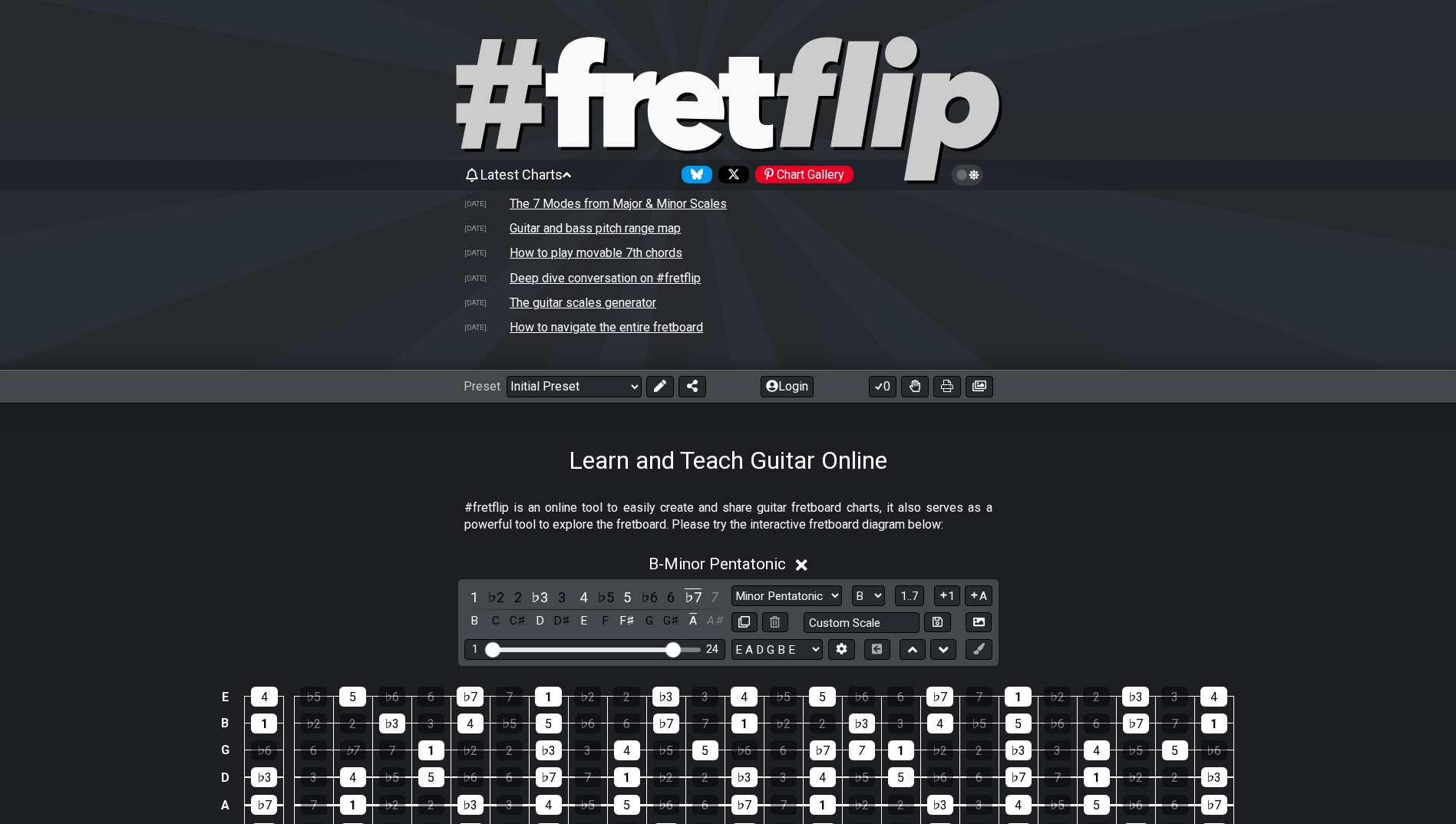
click at [567, 296] on td "The guitar scales generator" at bounding box center [583, 303] width 148 height 16
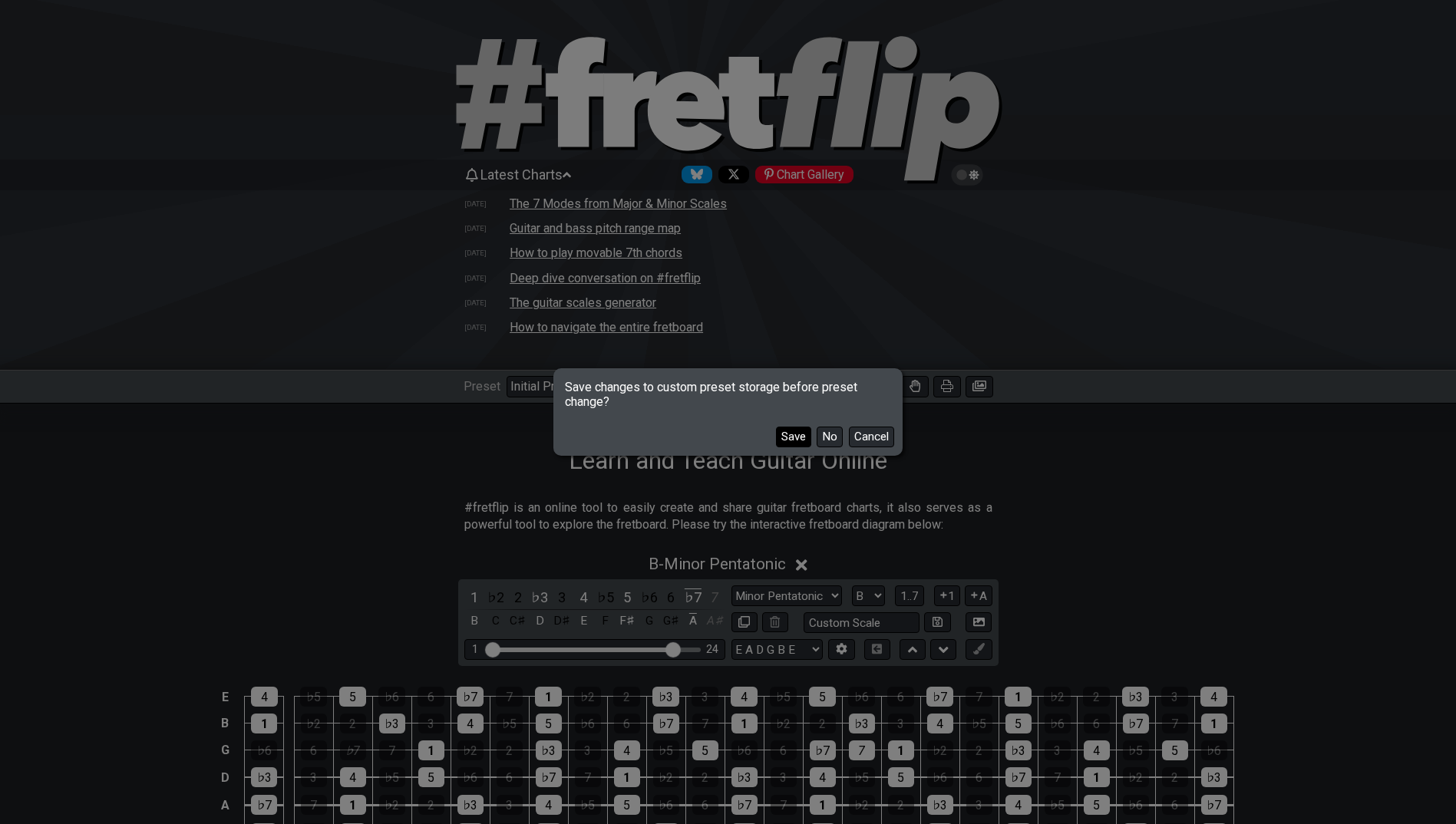
click at [798, 436] on button "Save" at bounding box center [794, 436] width 36 height 20
select select "A"
select select "/guitar-scales-generator"
select select "A"
